Goal: Find specific page/section: Find specific page/section

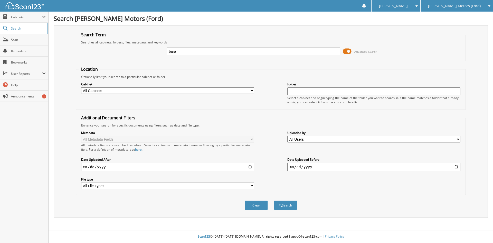
type input "[PERSON_NAME]"
click at [274, 200] on button "Search" at bounding box center [285, 205] width 23 height 10
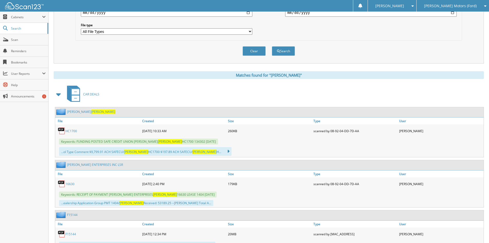
scroll to position [180, 0]
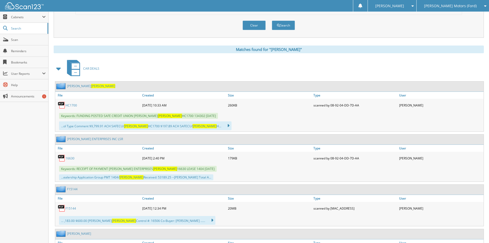
click at [72, 159] on link "16630" at bounding box center [69, 158] width 9 height 4
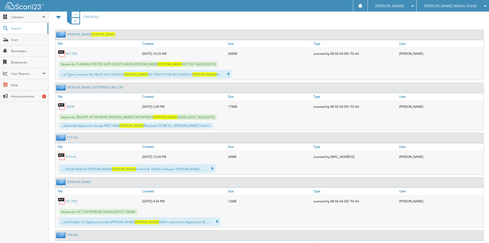
scroll to position [231, 0]
click at [73, 109] on link "16630" at bounding box center [69, 107] width 9 height 4
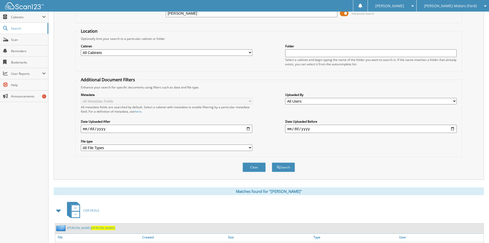
scroll to position [0, 0]
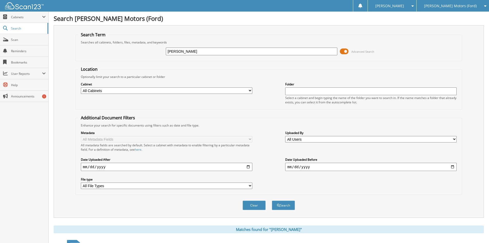
drag, startPoint x: 200, startPoint y: 52, endPoint x: 135, endPoint y: 52, distance: 64.7
click at [131, 51] on div "barajas Advanced Search" at bounding box center [268, 51] width 381 height 14
type input "16630"
click at [272, 200] on button "Search" at bounding box center [283, 205] width 23 height 10
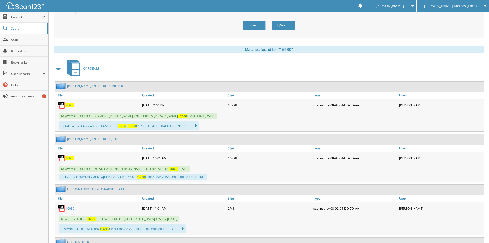
click at [69, 104] on span "16630" at bounding box center [69, 105] width 9 height 4
click at [71, 157] on span "16630" at bounding box center [69, 158] width 9 height 4
click at [70, 159] on span "16630" at bounding box center [69, 158] width 9 height 4
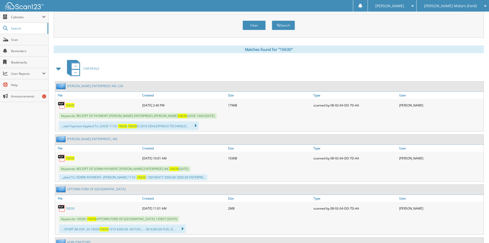
click at [70, 159] on span "16630" at bounding box center [69, 158] width 9 height 4
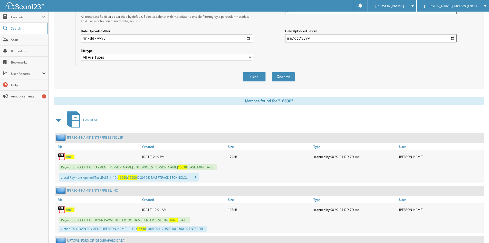
scroll to position [0, 0]
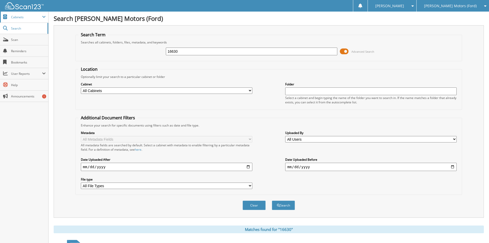
click at [35, 22] on span "Cabinets" at bounding box center [24, 17] width 48 height 11
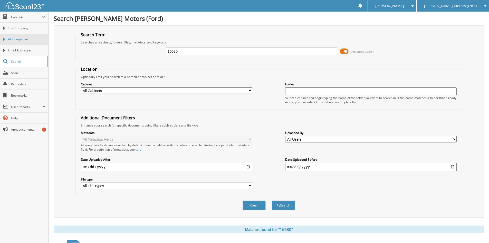
click at [34, 40] on span "All Companies" at bounding box center [27, 39] width 38 height 5
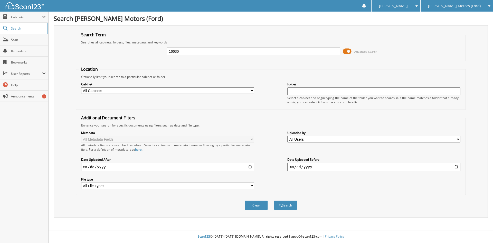
type input "16630"
click at [274, 200] on button "Search" at bounding box center [285, 205] width 23 height 10
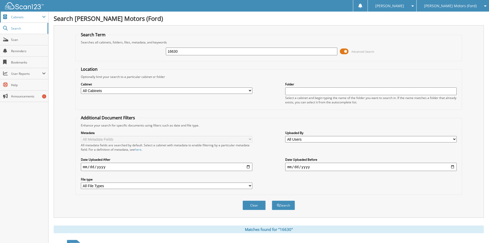
click at [20, 20] on span "Cabinets" at bounding box center [24, 17] width 48 height 11
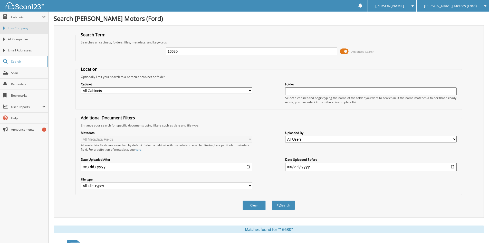
click at [27, 32] on link "This Company" at bounding box center [24, 28] width 48 height 11
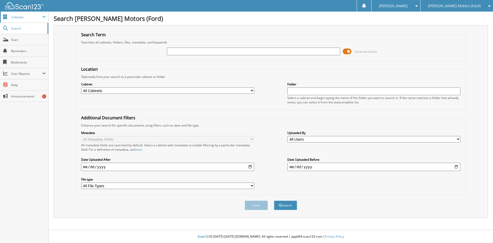
click at [27, 18] on span "Cabinets" at bounding box center [26, 17] width 31 height 4
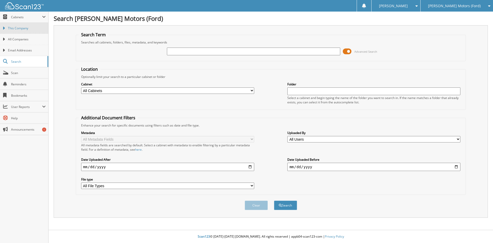
click at [31, 30] on span "This Company" at bounding box center [27, 28] width 38 height 5
